Goal: Task Accomplishment & Management: Manage account settings

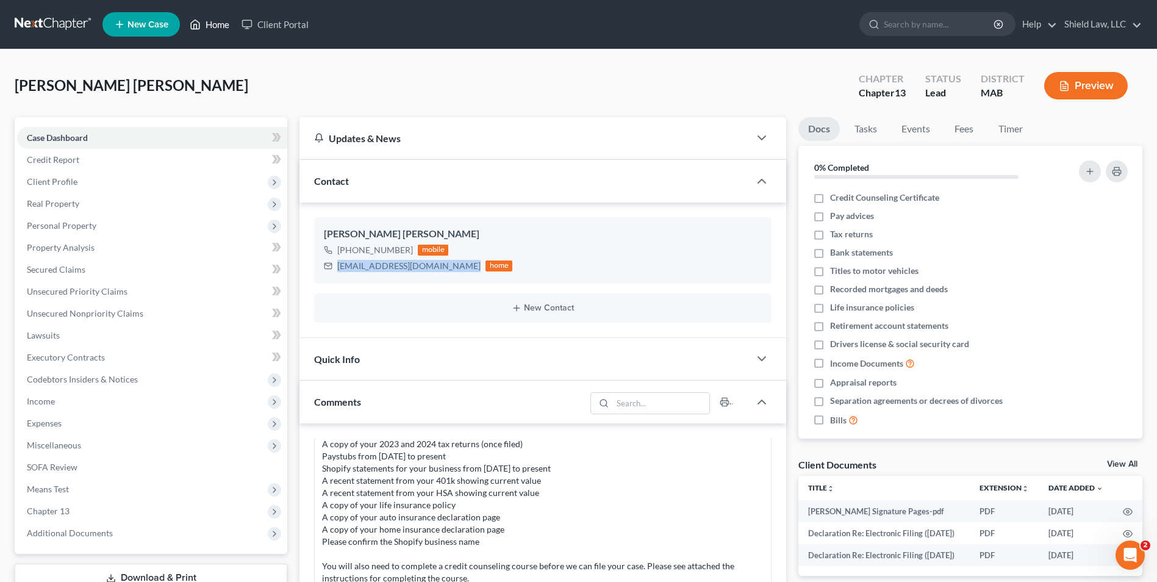
click at [224, 28] on link "Home" at bounding box center [210, 24] width 52 height 22
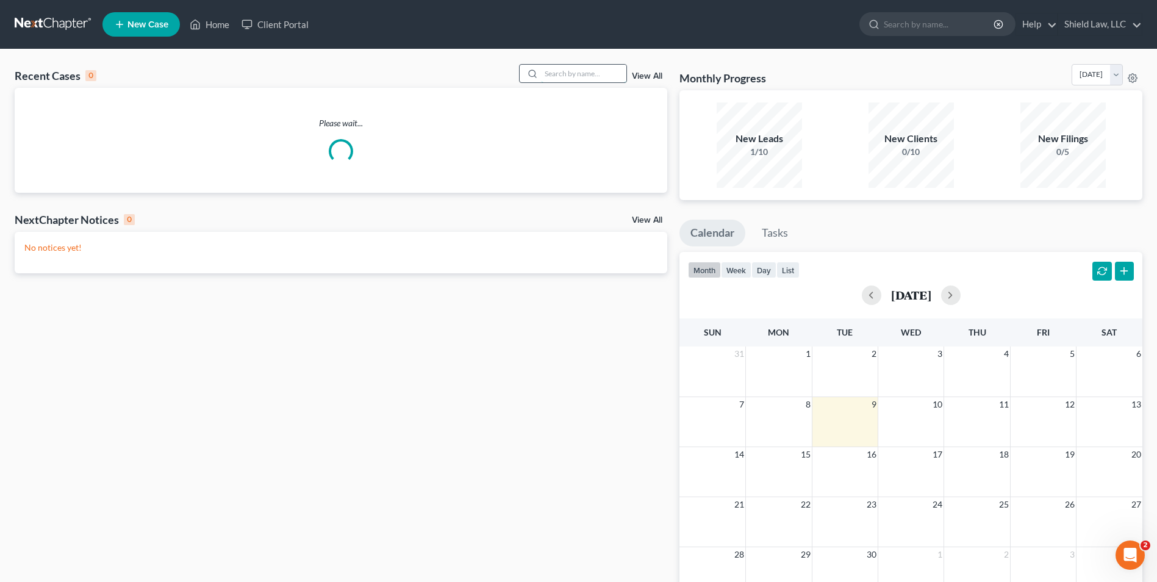
click at [563, 77] on input "search" at bounding box center [583, 74] width 85 height 18
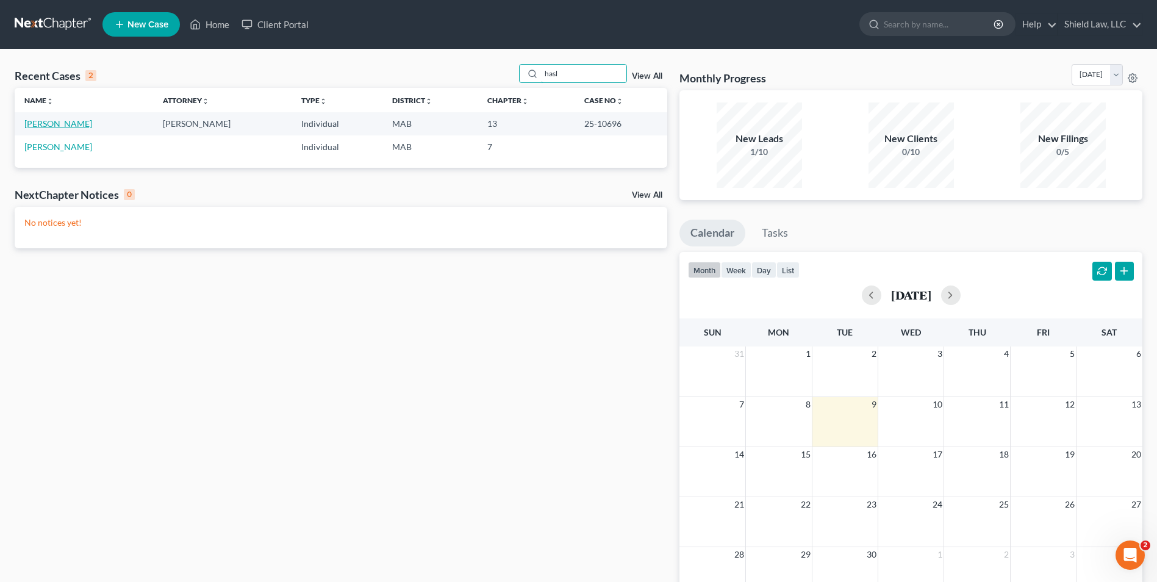
type input "hasl"
click at [52, 121] on link "[PERSON_NAME]" at bounding box center [58, 123] width 68 height 10
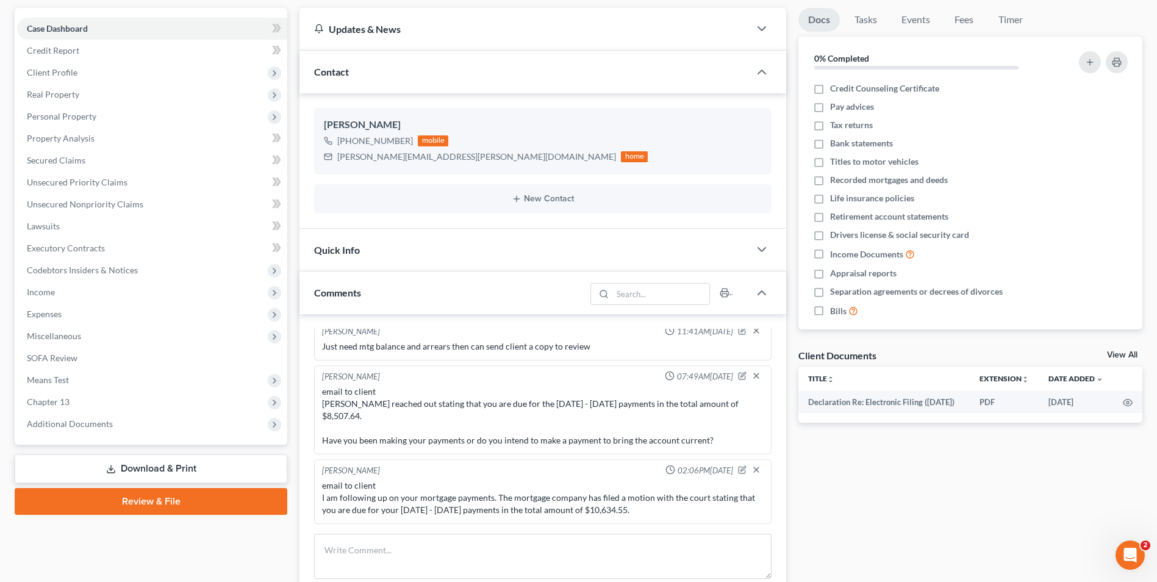
scroll to position [121, 0]
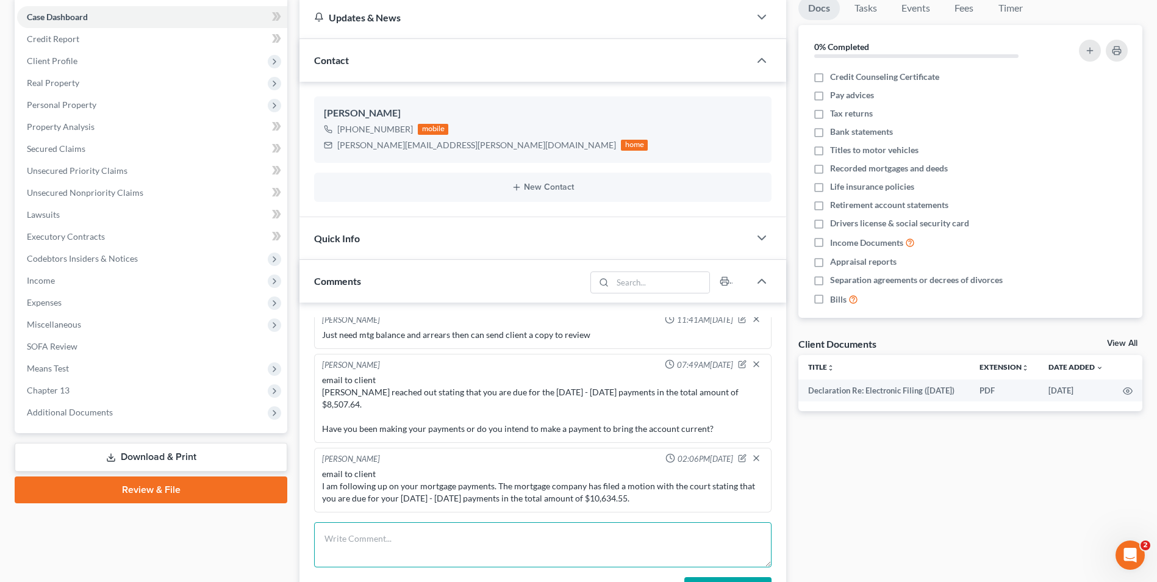
click at [382, 535] on textarea at bounding box center [542, 544] width 457 height 45
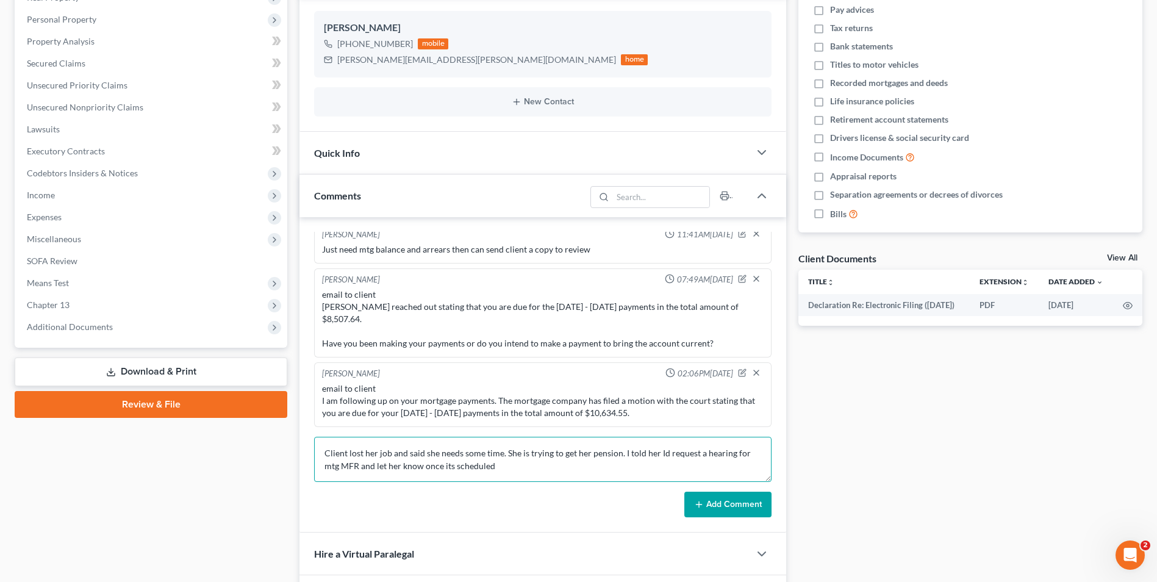
scroll to position [207, 0]
type textarea "Client lost her job and said she needs some time. She is trying to get her pens…"
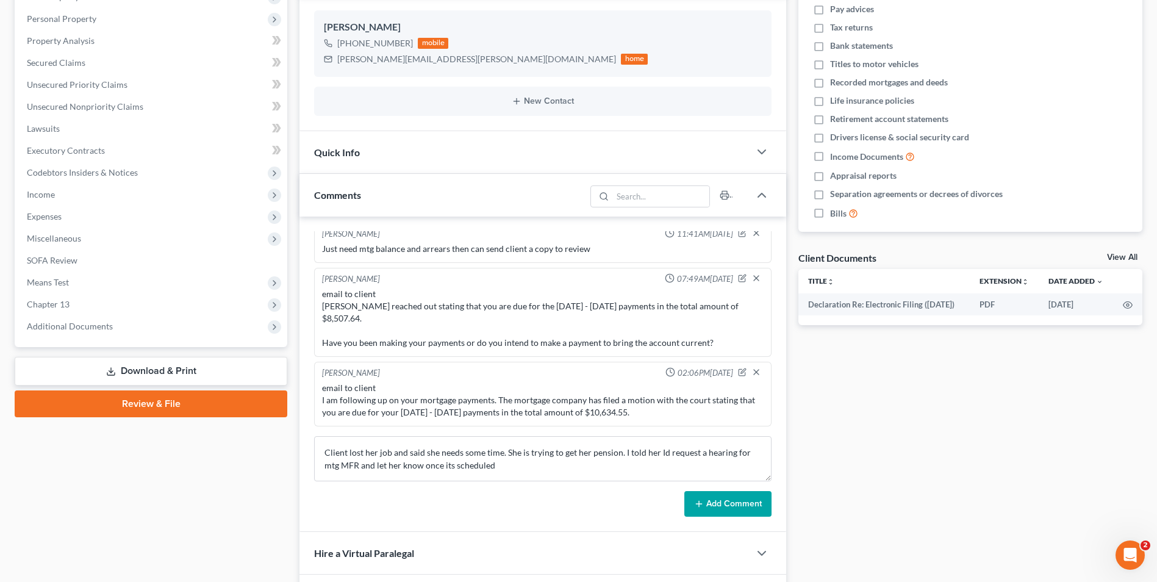
click at [732, 496] on button "Add Comment" at bounding box center [727, 504] width 87 height 26
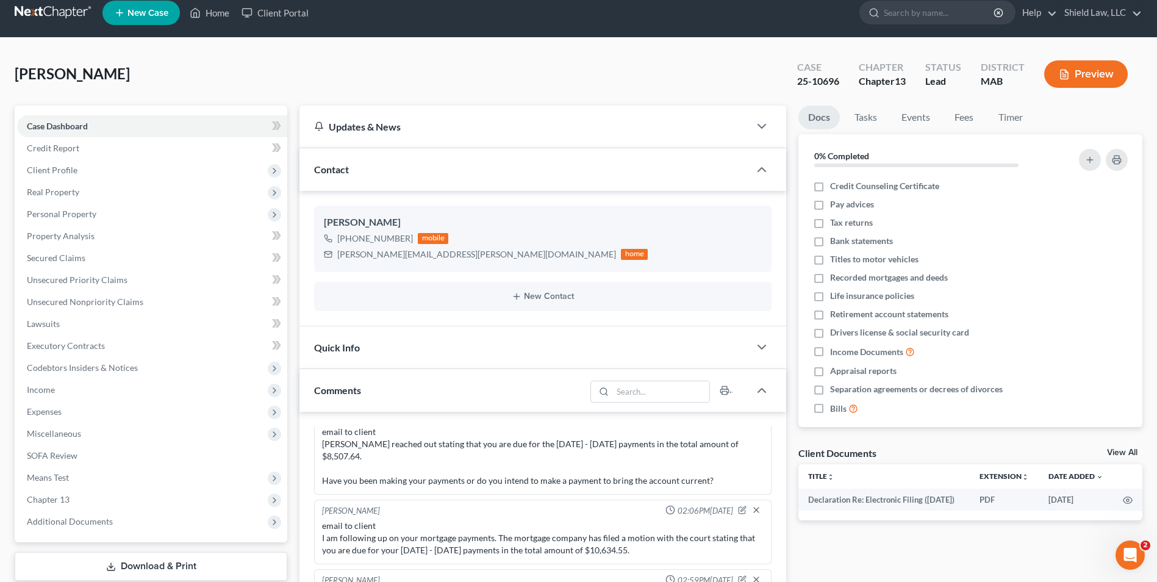
scroll to position [0, 0]
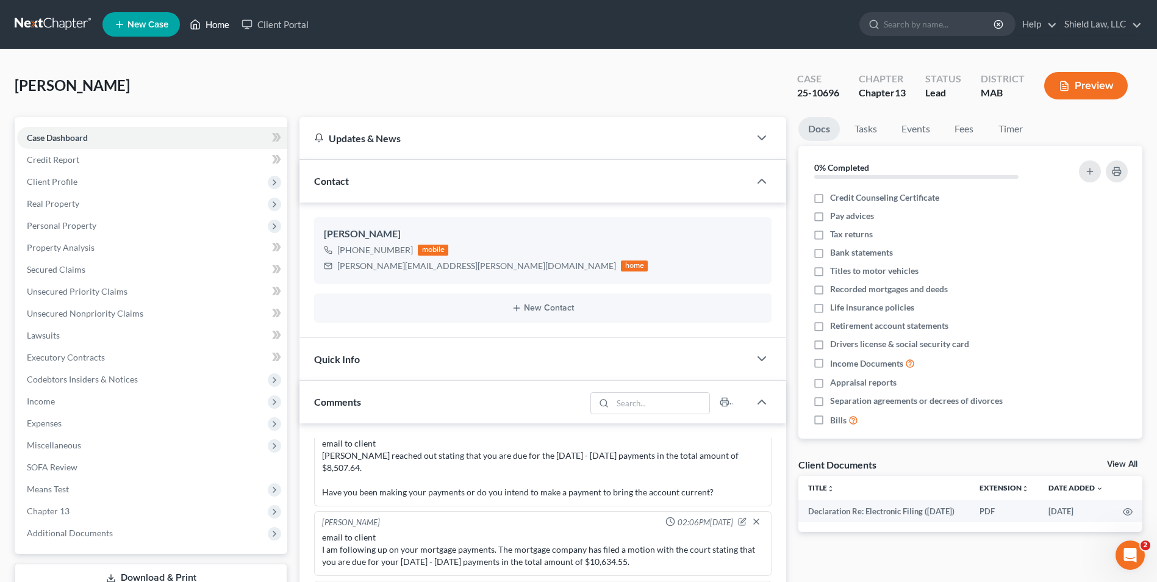
click at [213, 21] on link "Home" at bounding box center [210, 24] width 52 height 22
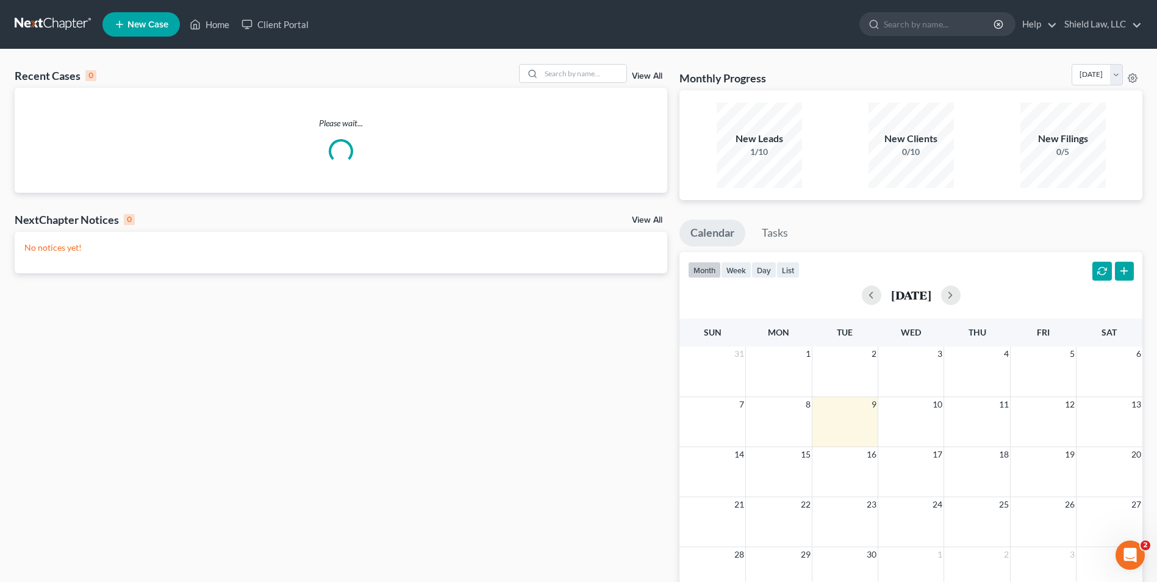
click at [584, 62] on div "Recent Cases 0 View All Please wait... NextChapter Notices 0 View All No notice…" at bounding box center [578, 365] width 1157 height 633
click at [577, 67] on input "search" at bounding box center [583, 74] width 85 height 18
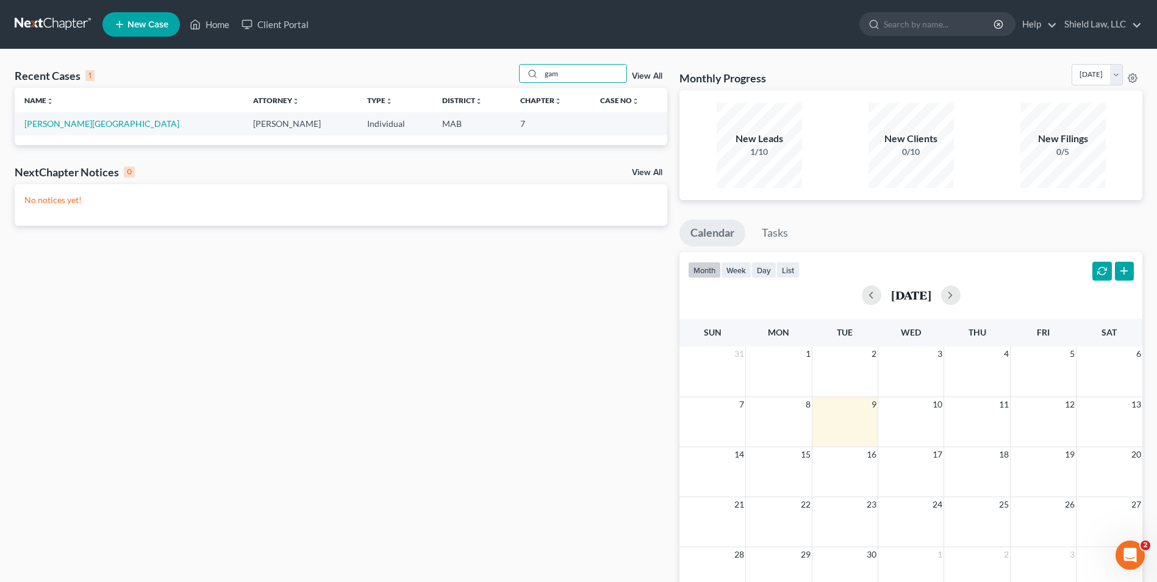
type input "gam"
click at [73, 124] on link "[PERSON_NAME][GEOGRAPHIC_DATA]" at bounding box center [101, 123] width 155 height 10
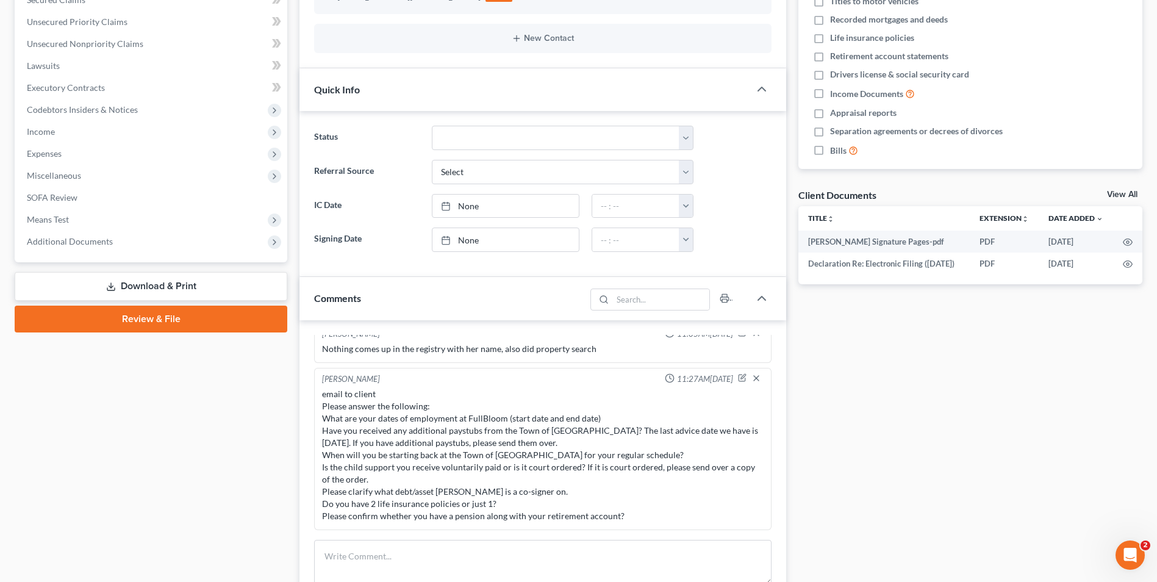
scroll to position [272, 0]
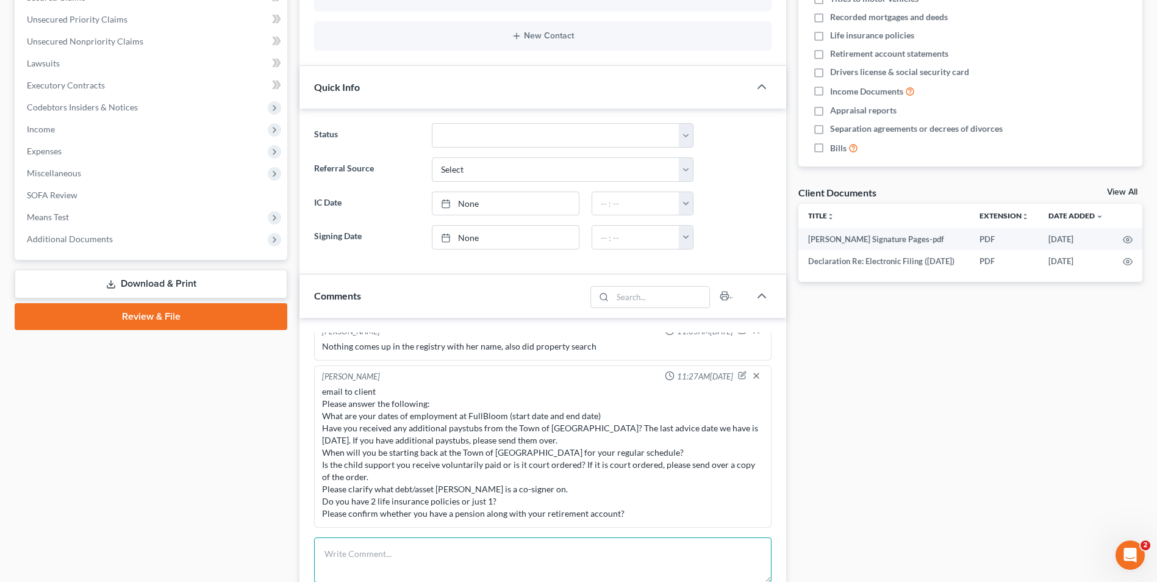
click at [377, 545] on textarea at bounding box center [542, 559] width 457 height 45
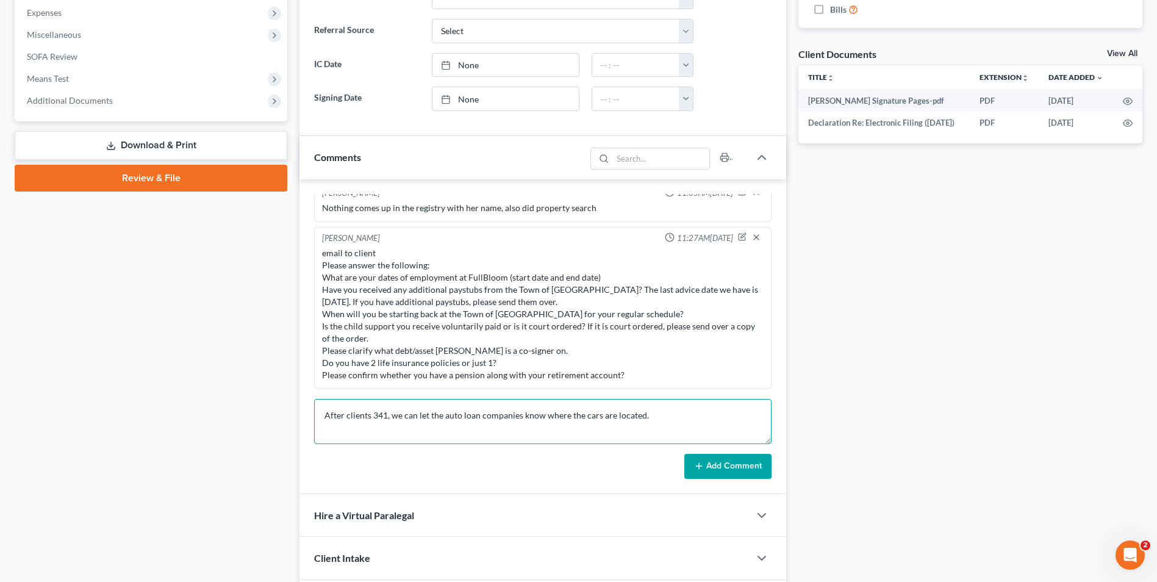
scroll to position [412, 0]
type textarea "After clients 341, we can let the auto loan companies know where the cars are l…"
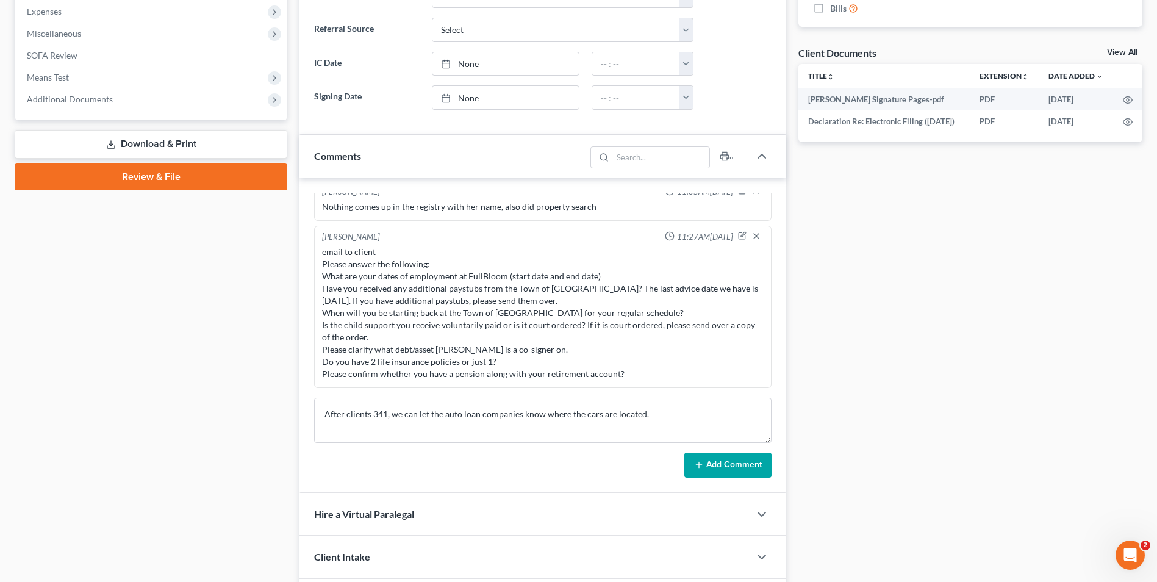
click at [720, 461] on button "Add Comment" at bounding box center [727, 466] width 87 height 26
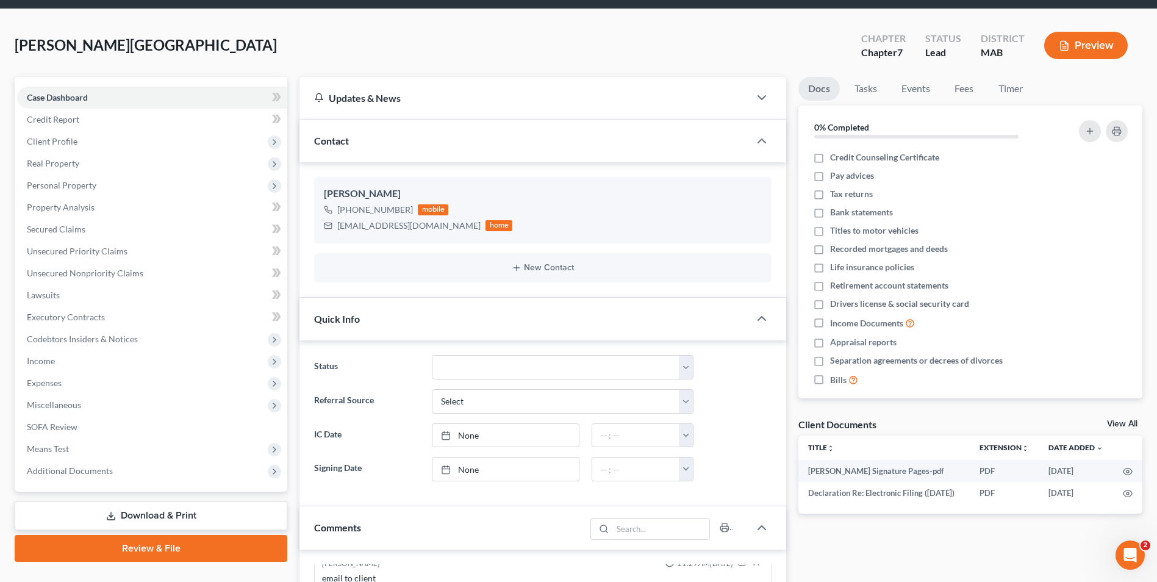
scroll to position [0, 0]
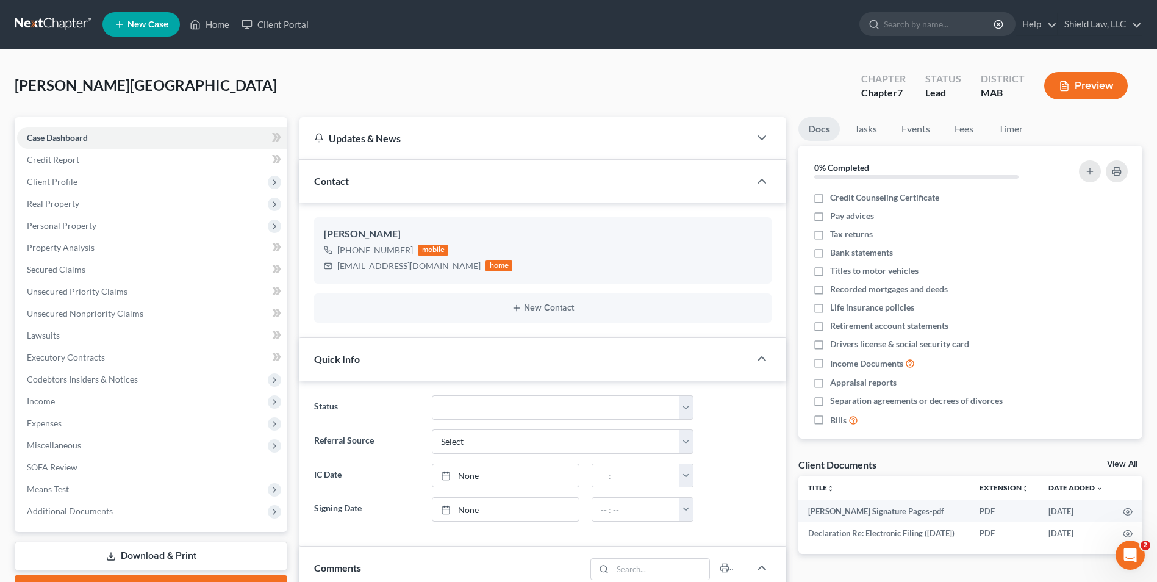
click at [203, 11] on ul "New Case Home Client Portal - No Result - See all results Or Press Enter... Hel…" at bounding box center [622, 25] width 1040 height 32
click at [202, 27] on link "Home" at bounding box center [210, 24] width 52 height 22
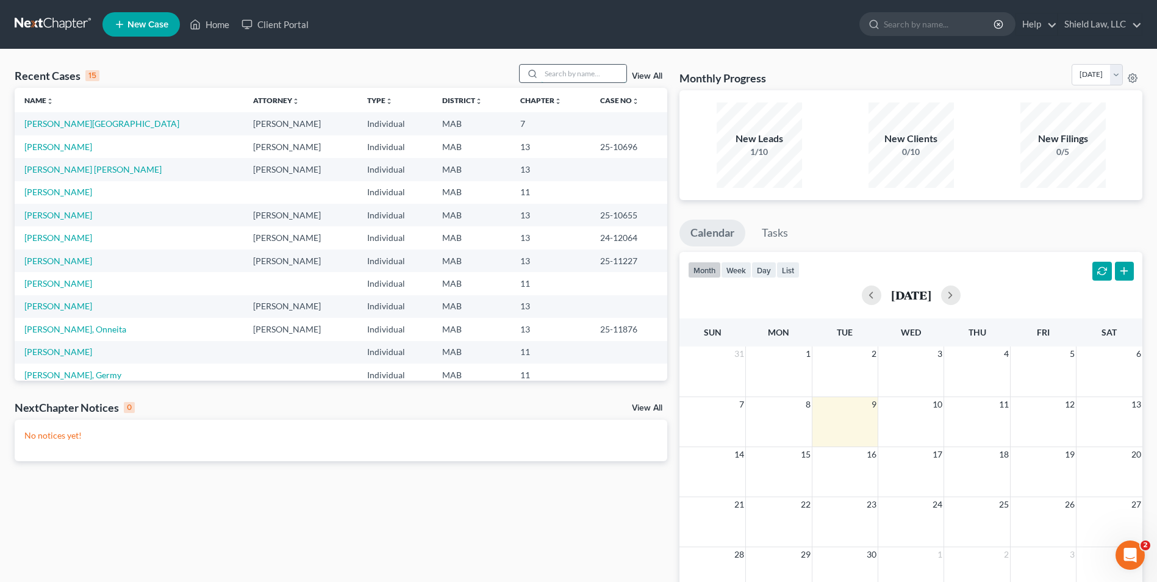
click at [546, 70] on input "search" at bounding box center [583, 74] width 85 height 18
type input "gramazio"
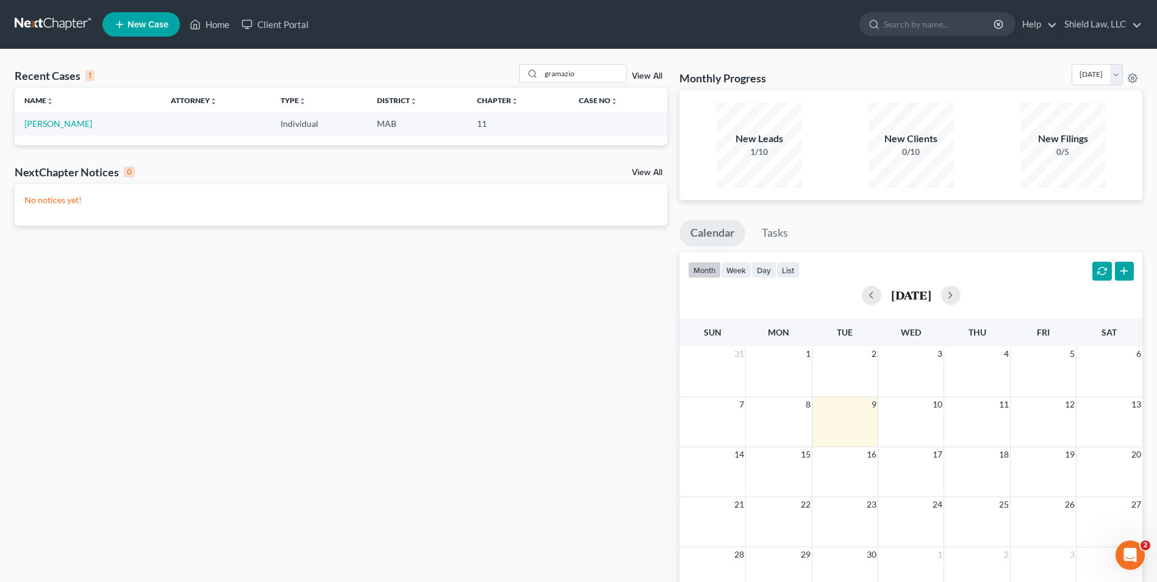
click at [81, 118] on td "[PERSON_NAME]" at bounding box center [88, 123] width 146 height 23
click at [79, 121] on link "[PERSON_NAME]" at bounding box center [58, 123] width 68 height 10
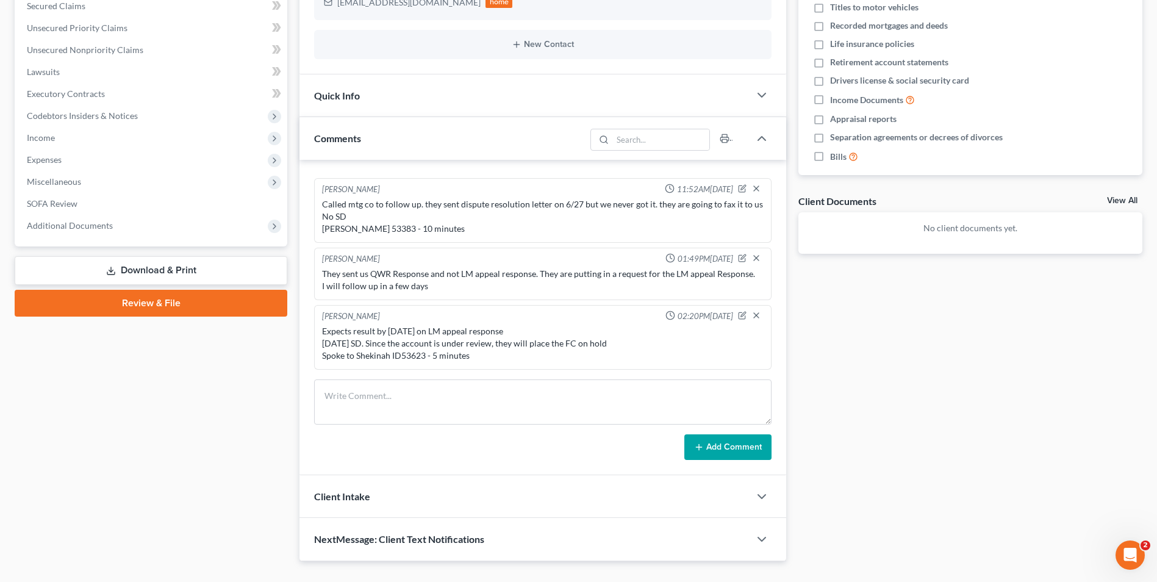
scroll to position [289, 0]
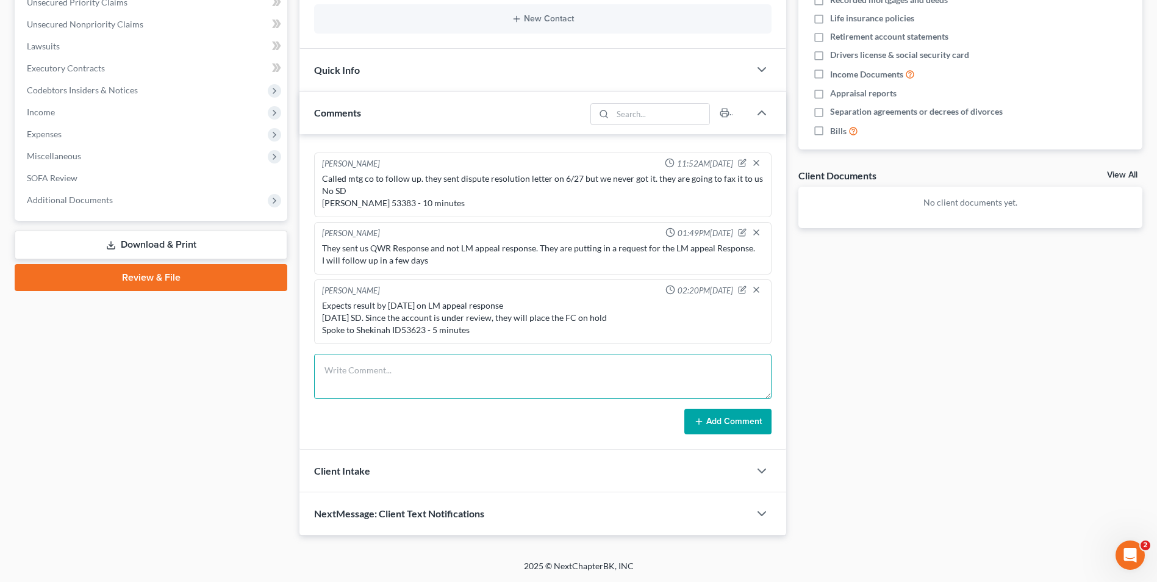
click at [440, 359] on textarea at bounding box center [542, 376] width 457 height 45
drag, startPoint x: 476, startPoint y: 386, endPoint x: 456, endPoint y: 381, distance: 20.7
click at [456, 381] on textarea "FC is scheduled for [DATE] - [PERSON_NAME] [PERSON_NAME] & [GEOGRAPHIC_DATA]: […" at bounding box center [542, 376] width 457 height 45
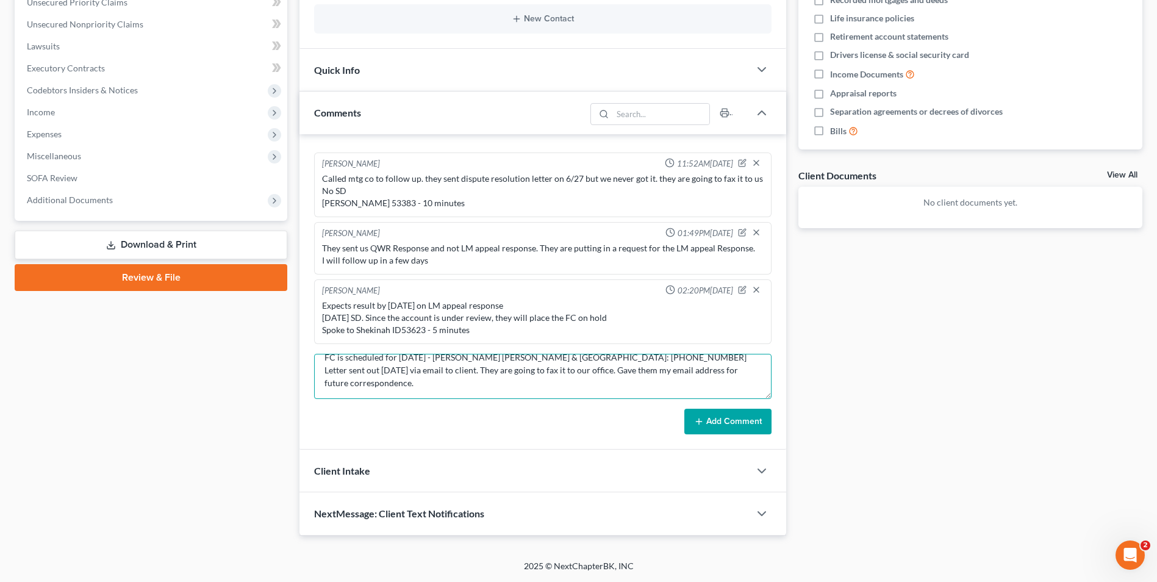
scroll to position [26, 0]
click at [395, 380] on textarea "FC is scheduled for [DATE] - [PERSON_NAME] [PERSON_NAME] & [GEOGRAPHIC_DATA]: […" at bounding box center [542, 376] width 457 height 45
click at [440, 384] on textarea "FC is scheduled for [DATE] - [PERSON_NAME] [PERSON_NAME] & [GEOGRAPHIC_DATA]: […" at bounding box center [542, 376] width 457 height 45
click at [461, 371] on textarea "FC is scheduled for [DATE] - [PERSON_NAME] [PERSON_NAME] & [GEOGRAPHIC_DATA]: […" at bounding box center [542, 376] width 457 height 45
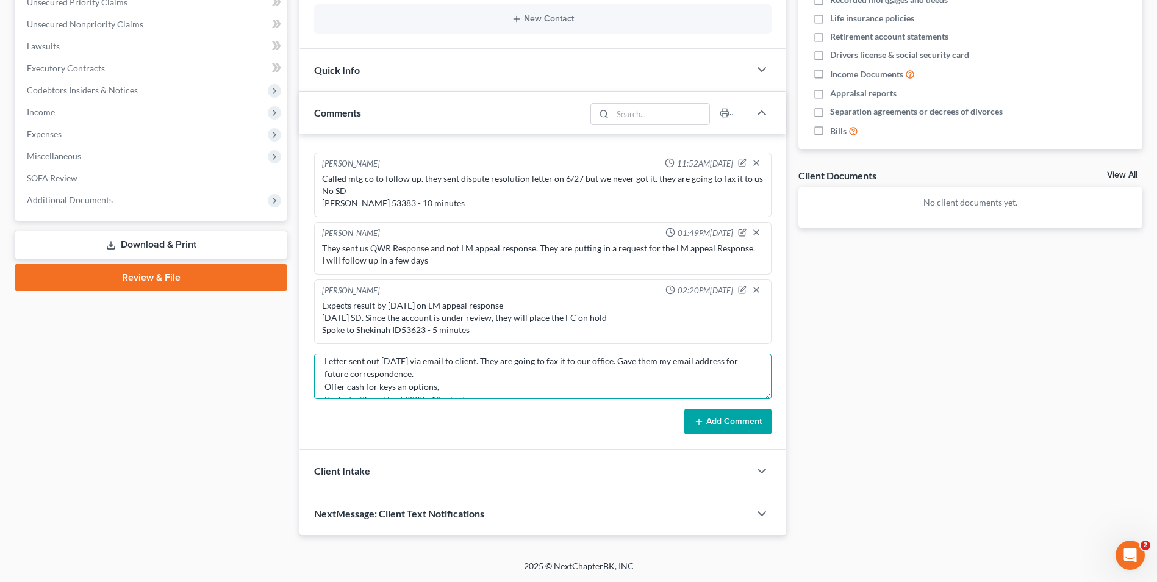
click at [437, 370] on textarea "FC is scheduled for [DATE] - [PERSON_NAME] [PERSON_NAME] & [GEOGRAPHIC_DATA]: […" at bounding box center [542, 376] width 457 height 45
click at [448, 387] on textarea "FC is scheduled for [DATE] - [PERSON_NAME] [PERSON_NAME] & [GEOGRAPHIC_DATA]: […" at bounding box center [542, 376] width 457 height 45
click at [346, 386] on textarea "FC is scheduled for [DATE] - [PERSON_NAME] [PERSON_NAME] & [GEOGRAPHIC_DATA]: […" at bounding box center [542, 376] width 457 height 45
click at [447, 385] on textarea "FC is scheduled for [DATE] - [PERSON_NAME] [PERSON_NAME] & [GEOGRAPHIC_DATA]: […" at bounding box center [542, 376] width 457 height 45
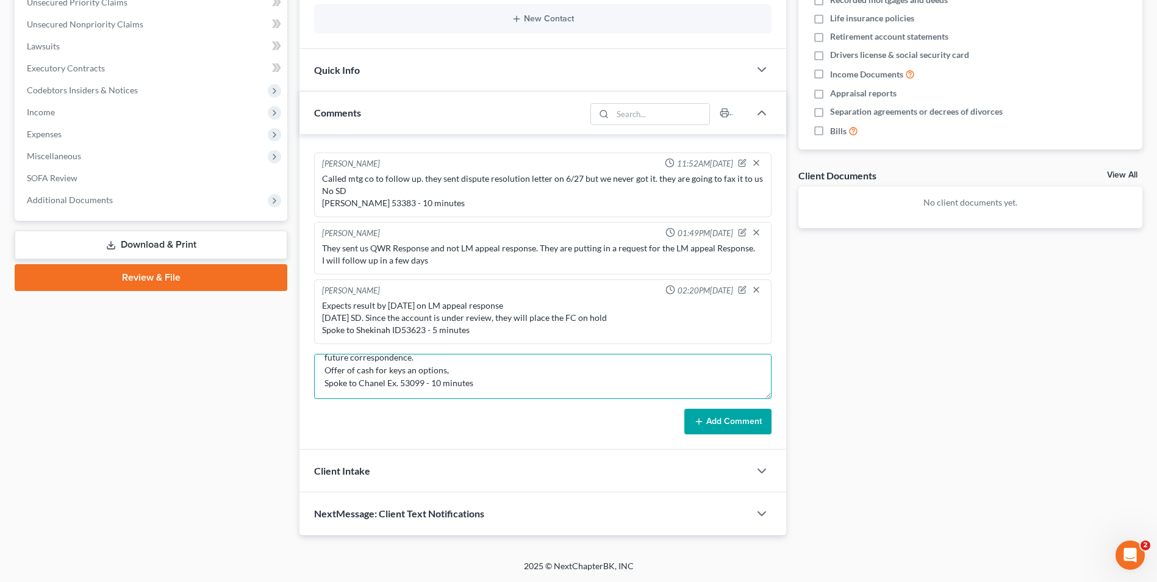
type textarea "FC is scheduled for [DATE] - [PERSON_NAME] [PERSON_NAME] & [GEOGRAPHIC_DATA]: […"
click at [706, 412] on button "Add Comment" at bounding box center [727, 422] width 87 height 26
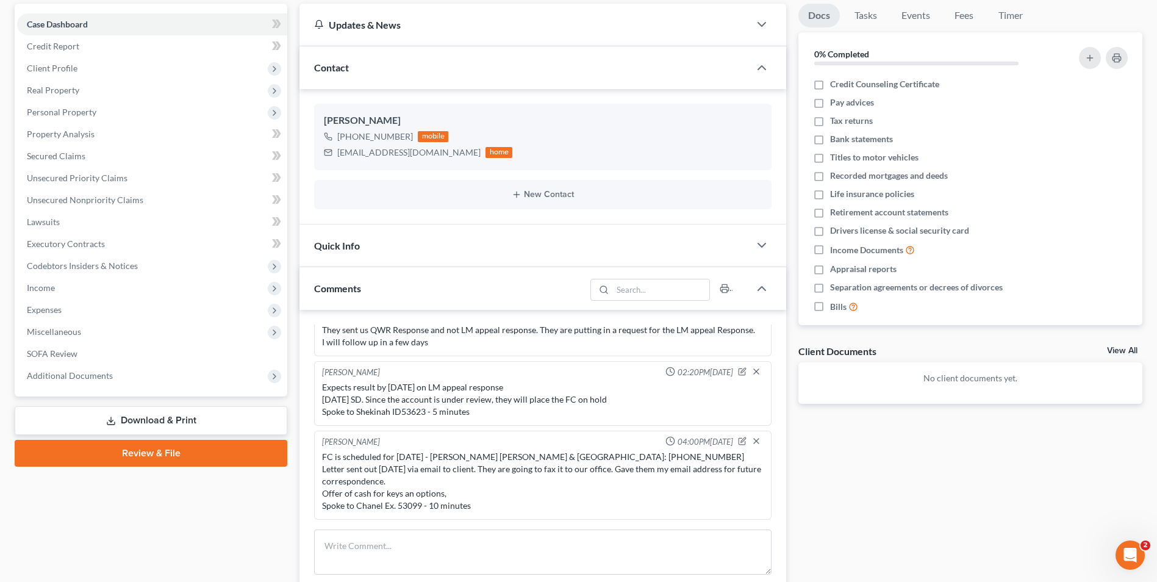
scroll to position [0, 0]
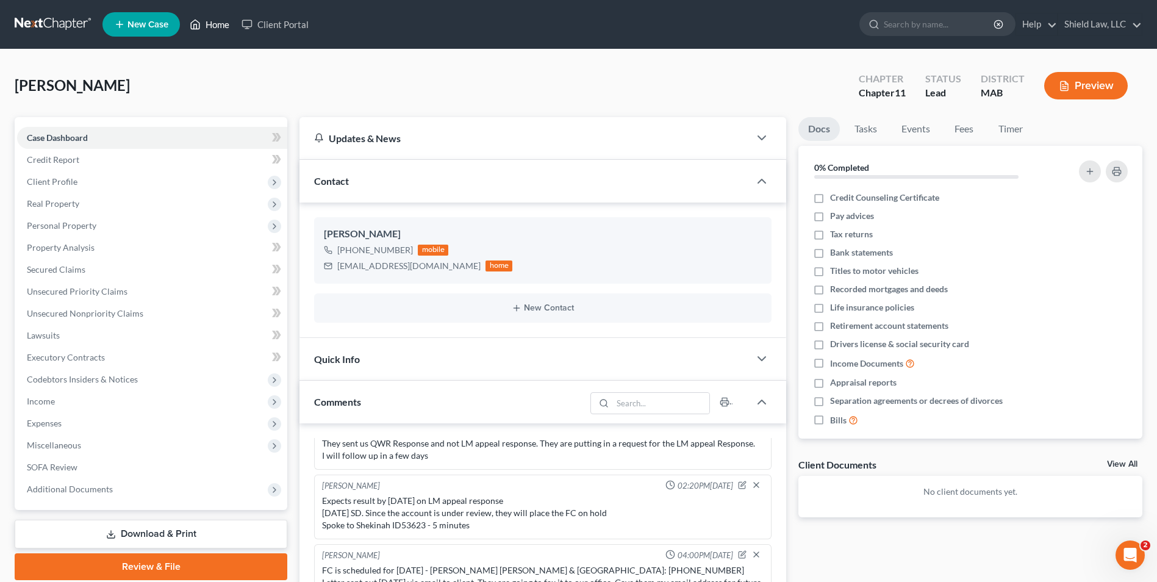
click at [215, 24] on link "Home" at bounding box center [210, 24] width 52 height 22
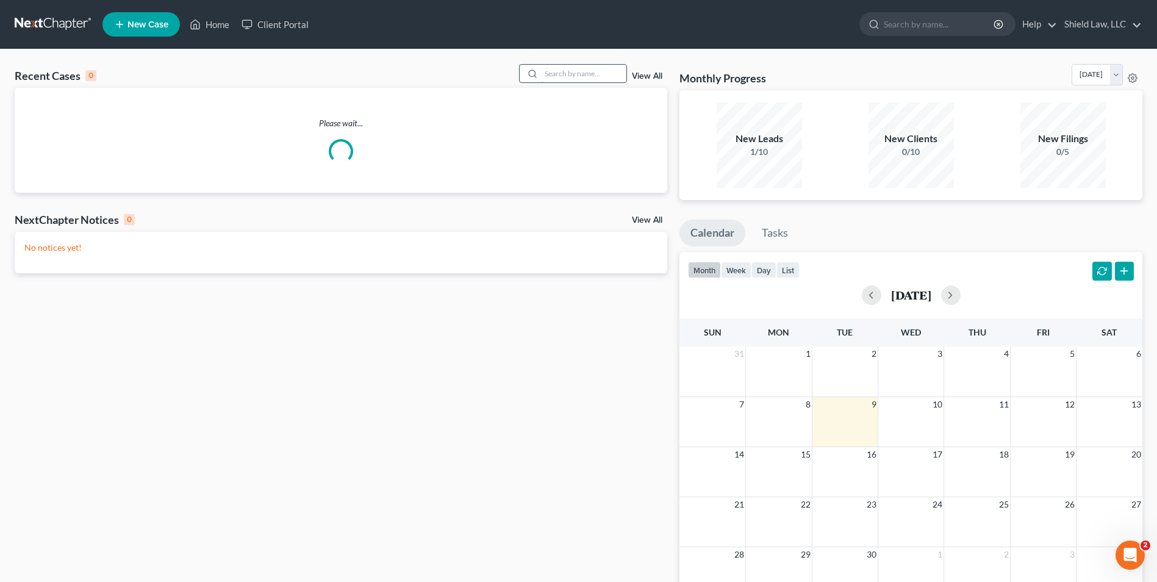
click at [604, 73] on input "search" at bounding box center [583, 74] width 85 height 18
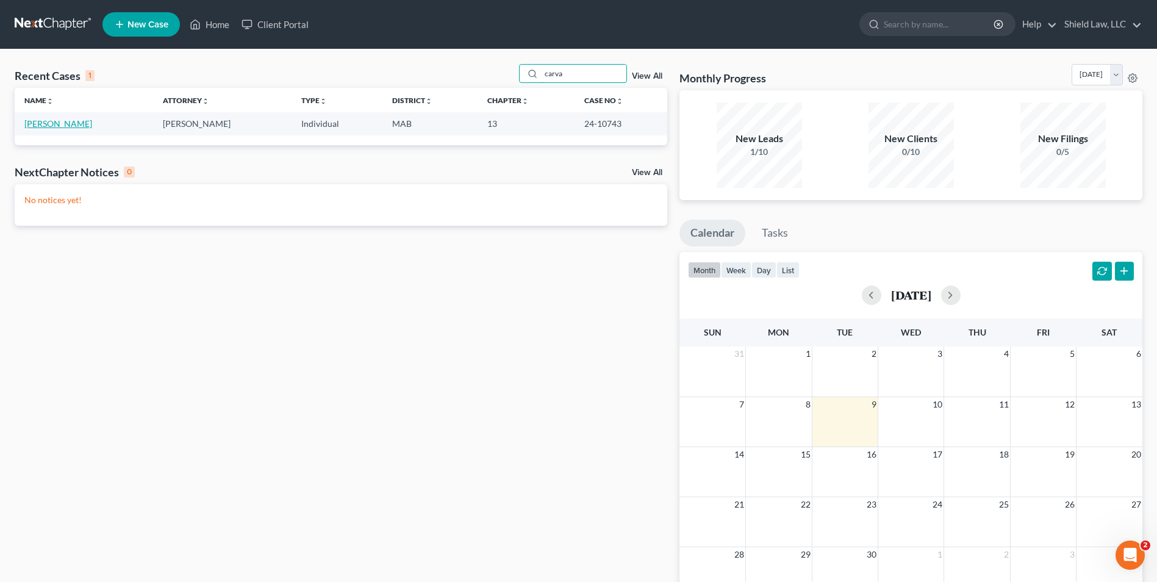
type input "carva"
click at [73, 123] on link "[PERSON_NAME]" at bounding box center [58, 123] width 68 height 10
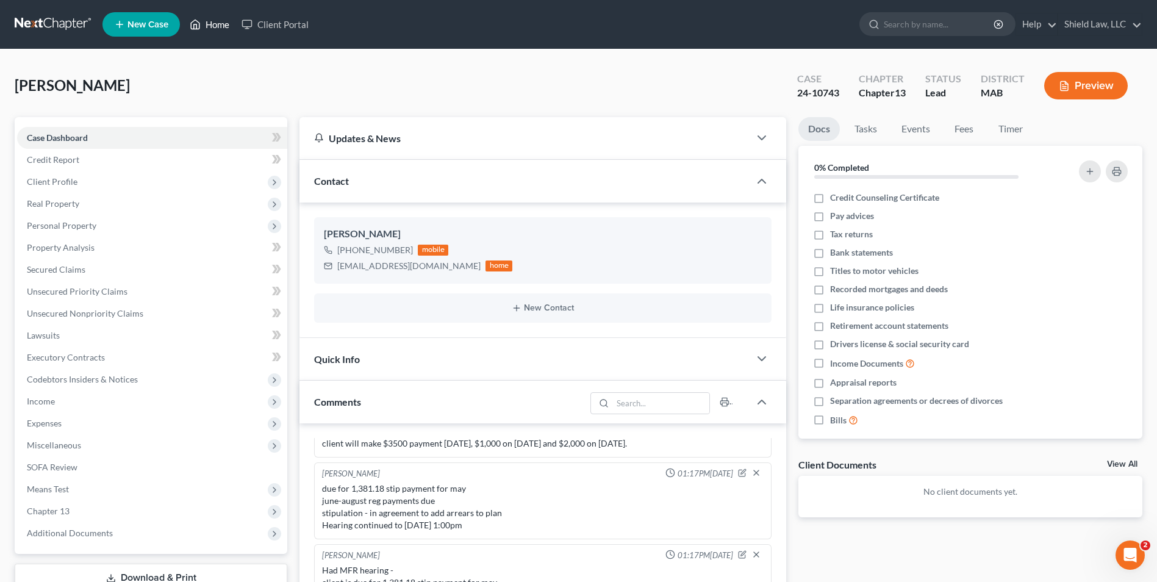
click at [213, 27] on link "Home" at bounding box center [210, 24] width 52 height 22
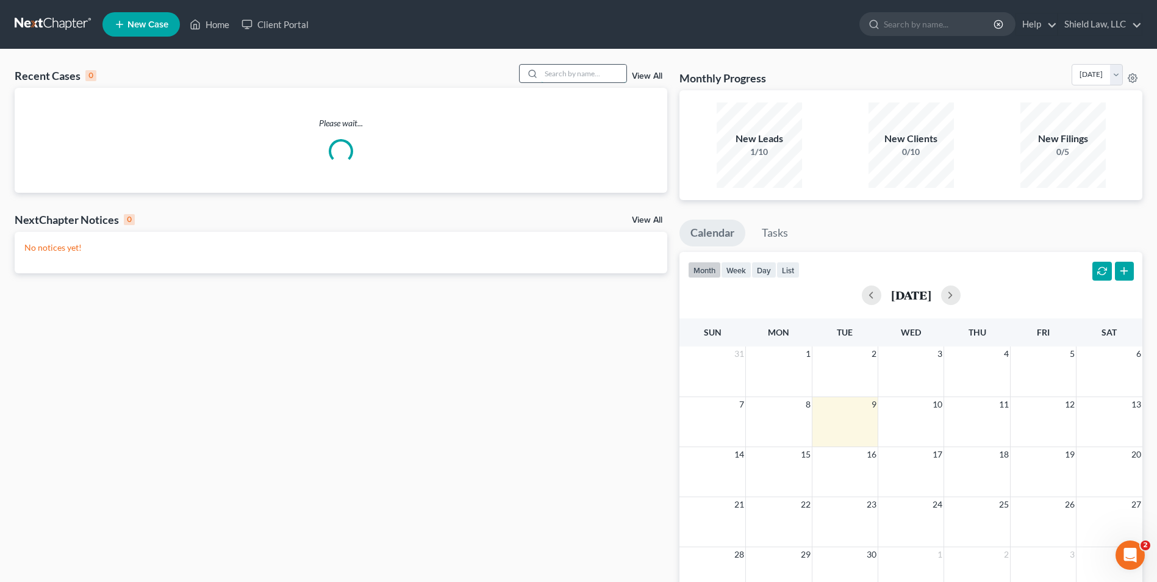
click at [576, 71] on input "search" at bounding box center [583, 74] width 85 height 18
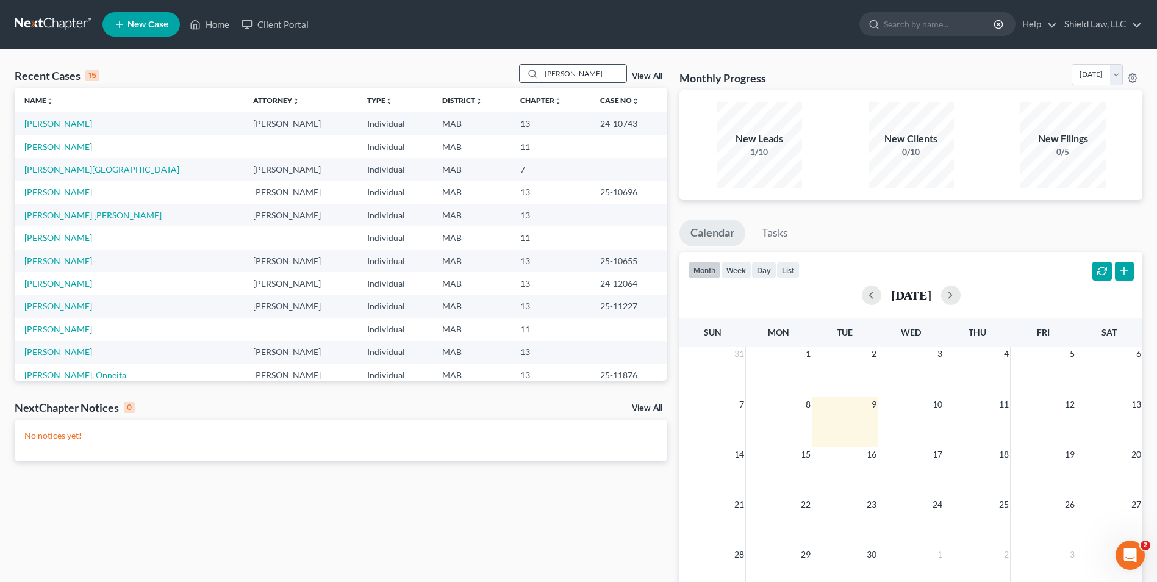
type input "[PERSON_NAME]"
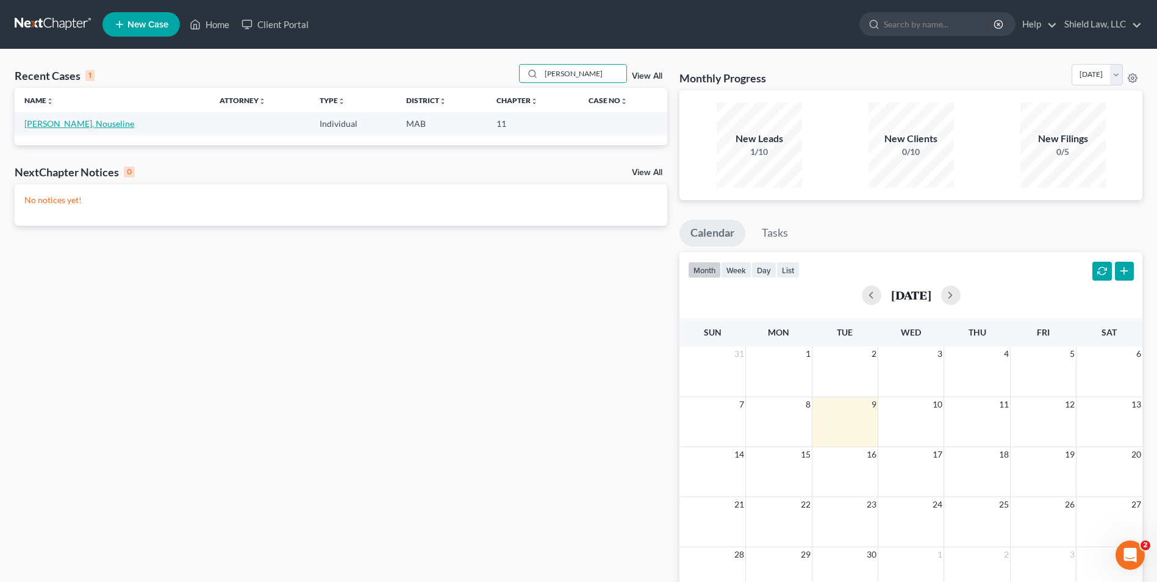
click at [62, 120] on link "[PERSON_NAME], Nouseline" at bounding box center [79, 123] width 110 height 10
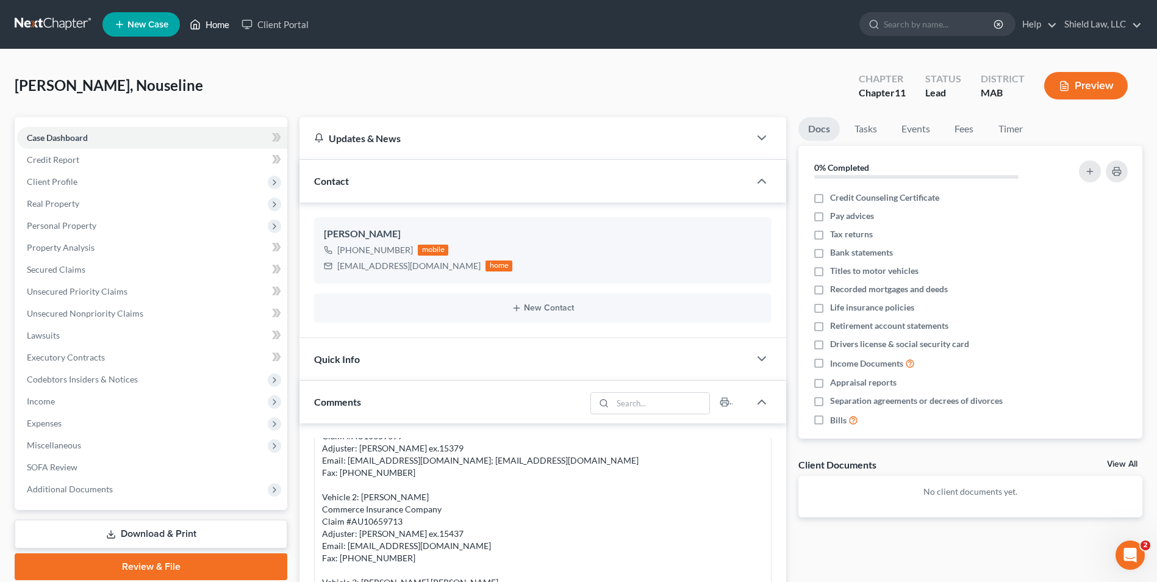
click at [211, 30] on link "Home" at bounding box center [210, 24] width 52 height 22
